Goal: Use online tool/utility: Use online tool/utility

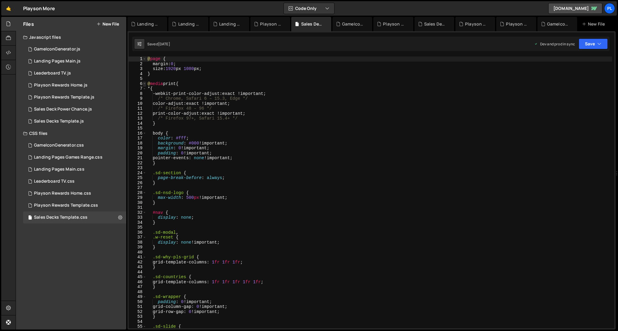
click at [144, 83] on span at bounding box center [144, 83] width 3 height 5
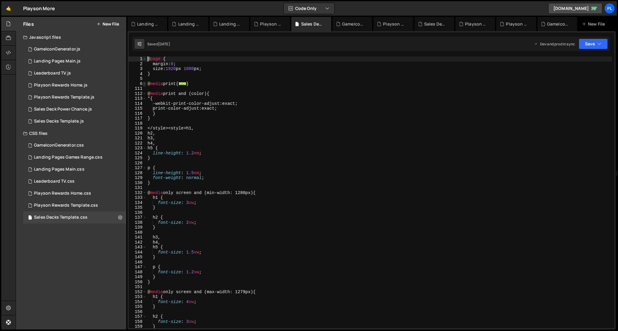
click at [144, 83] on span at bounding box center [144, 83] width 3 height 5
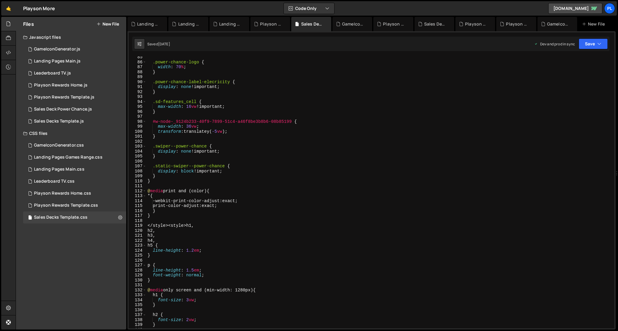
scroll to position [422, 0]
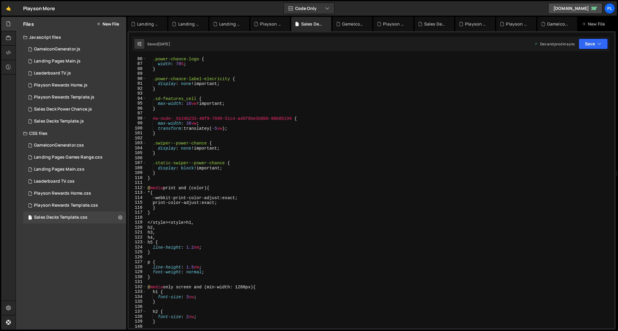
click at [167, 172] on div ".power-chance-logo { width : 70 % ; } .power-chance-label-elecricity { display …" at bounding box center [379, 198] width 466 height 282
type textarea "}"
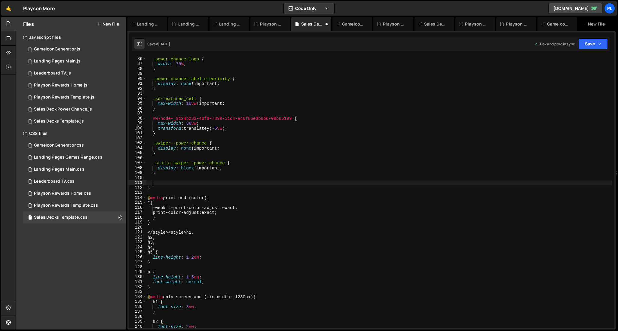
paste textarea "}"
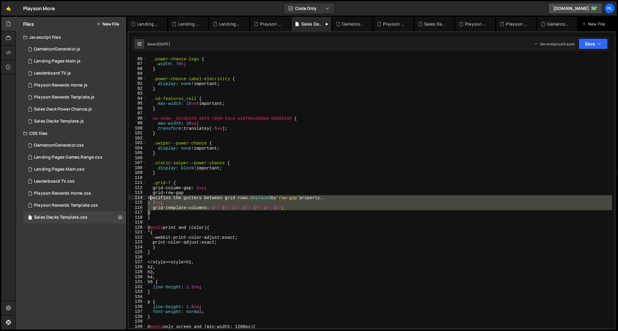
drag, startPoint x: 151, startPoint y: 212, endPoint x: 151, endPoint y: 200, distance: 12.3
click at [151, 200] on div ".power-chance-logo { width : 70 % ; } .power-chance-label-elecricity { display …" at bounding box center [379, 198] width 466 height 282
click at [201, 198] on div ".power-chance-logo { width : 70 % ; } .power-chance-label-elecricity { display …" at bounding box center [379, 193] width 466 height 272
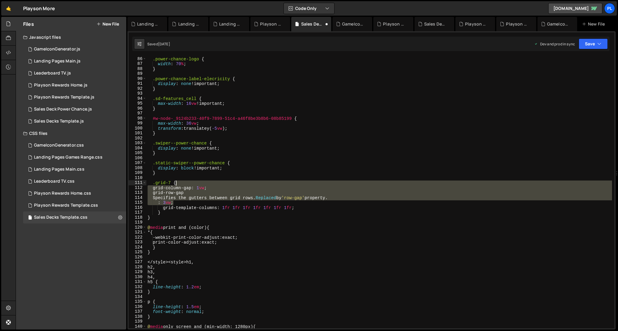
drag, startPoint x: 329, startPoint y: 204, endPoint x: 325, endPoint y: 184, distance: 19.9
click at [325, 184] on div ".power-chance-logo { width : 70 % ; } .power-chance-label-elecricity { display …" at bounding box center [379, 198] width 466 height 282
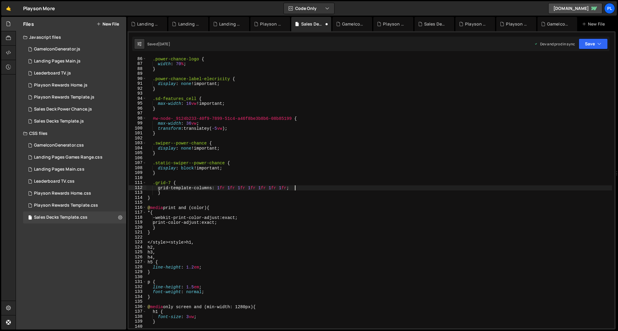
click at [343, 190] on div ".power-chance-logo { width : 70 % ; } .power-chance-label-elecricity { display …" at bounding box center [379, 198] width 466 height 282
type textarea "grid-template-columns: [DEMOGRAPHIC_DATA] [DEMOGRAPHIC_DATA] [DEMOGRAPHIC_DATA]…"
